Goal: Transaction & Acquisition: Purchase product/service

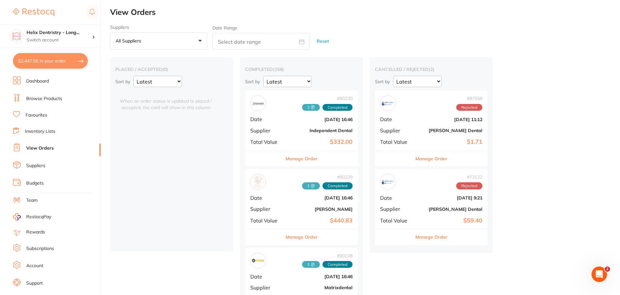
click at [69, 61] on button "$2,447.55 in your order" at bounding box center [50, 61] width 75 height 16
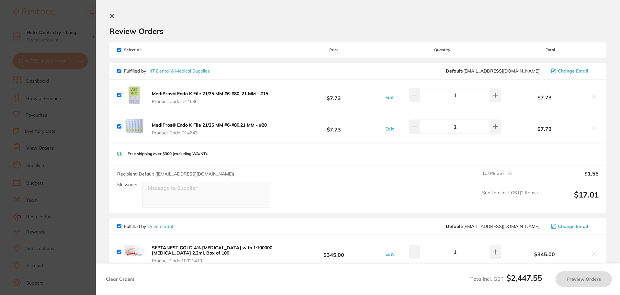
checkbox input "true"
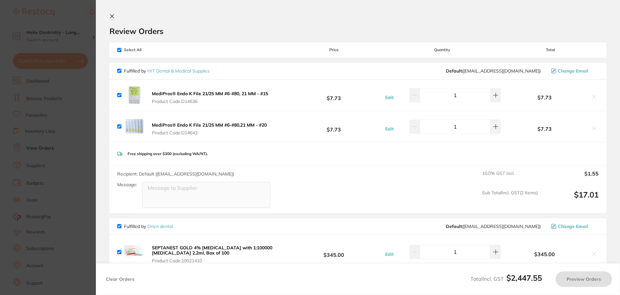
checkbox input "true"
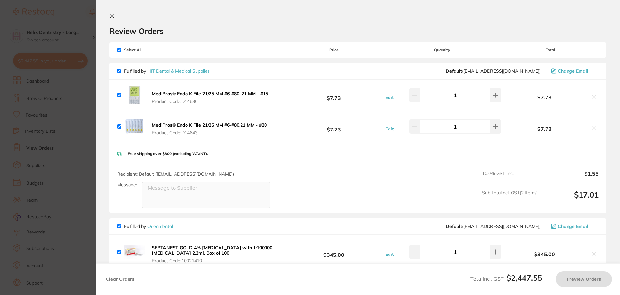
checkbox input "true"
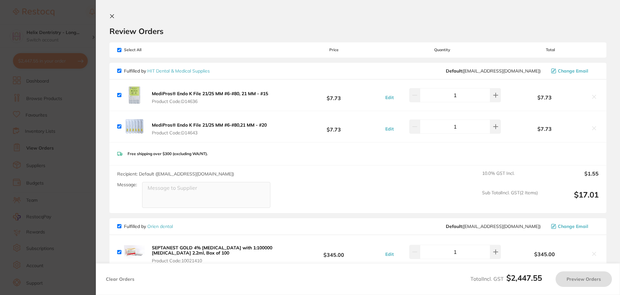
checkbox input "true"
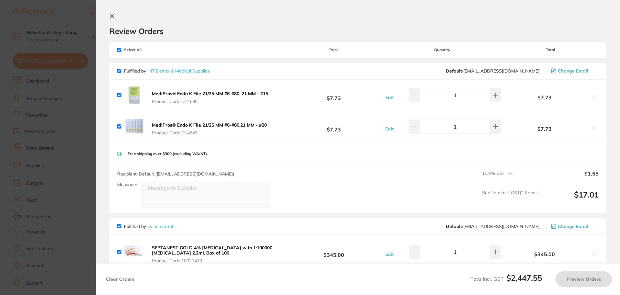
checkbox input "true"
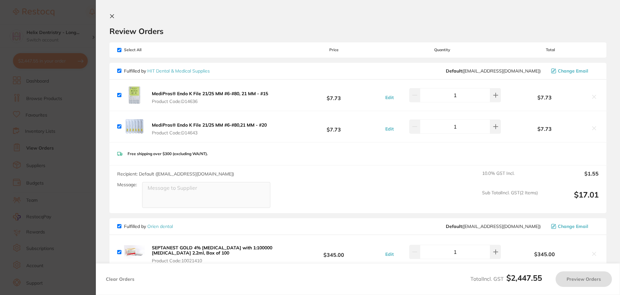
checkbox input "true"
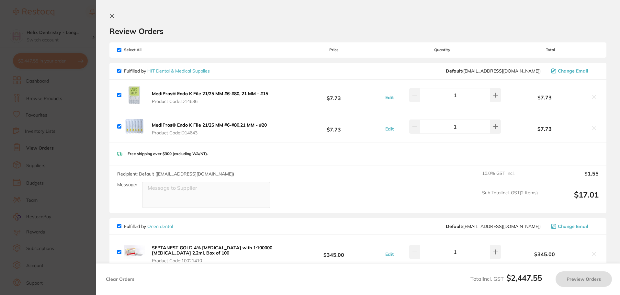
checkbox input "true"
checkbox input "false"
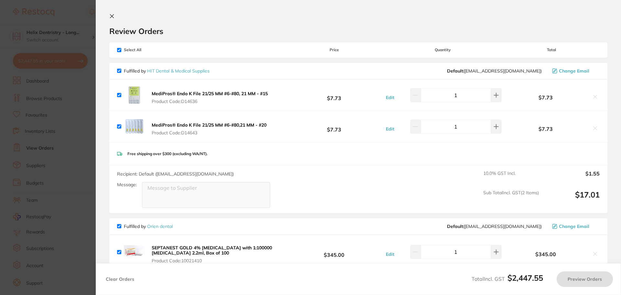
checkbox input "false"
checkbox input "true"
click at [84, 100] on section "Update RRP Set your pre negotiated price for this item. Item Agreed RRP (excl. …" at bounding box center [310, 147] width 621 height 295
